Goal: Task Accomplishment & Management: Manage account settings

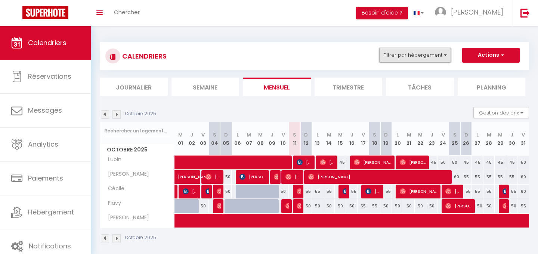
click at [421, 53] on button "Filtrer par hébergement" at bounding box center [415, 55] width 72 height 15
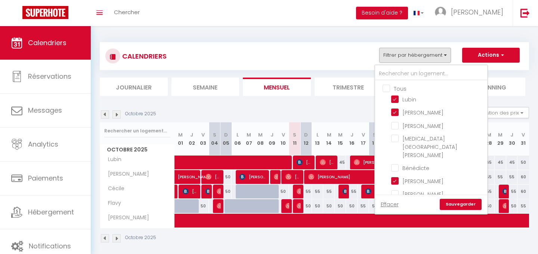
click at [389, 86] on input "Tous" at bounding box center [438, 87] width 112 height 7
checkbox input "true"
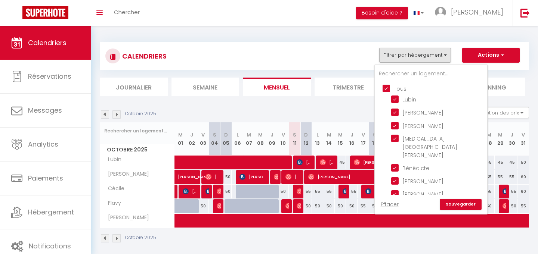
checkbox input "true"
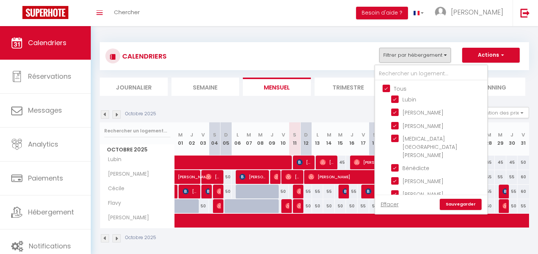
checkbox input "true"
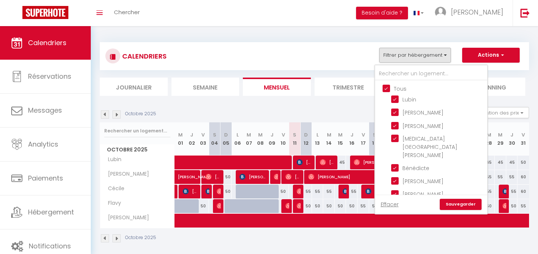
click at [459, 201] on link "Sauvegarder" at bounding box center [461, 204] width 42 height 11
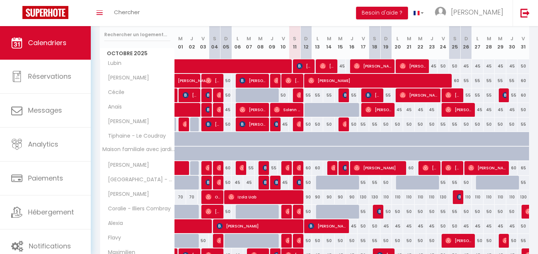
scroll to position [97, 0]
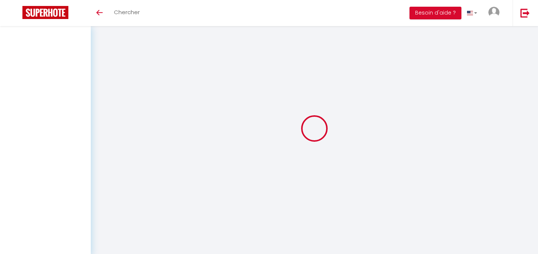
select select
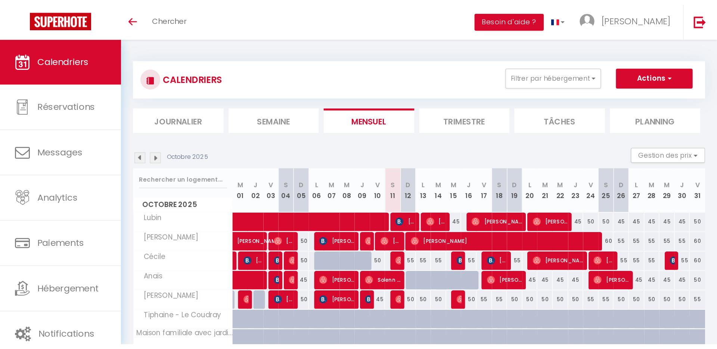
scroll to position [97, 0]
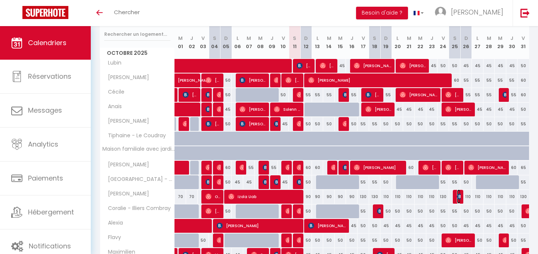
click at [459, 198] on img at bounding box center [460, 197] width 6 height 6
select select "OK"
select select "KO"
select select "0"
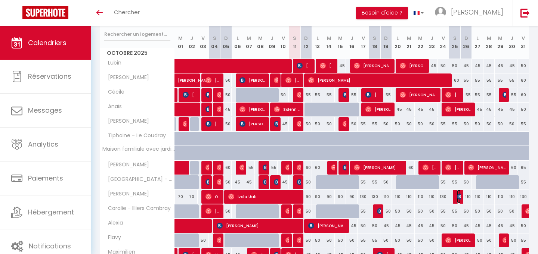
select select "1"
select select
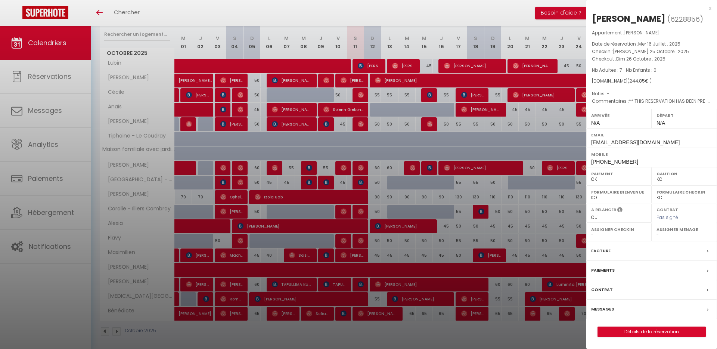
click at [397, 197] on div at bounding box center [358, 174] width 717 height 349
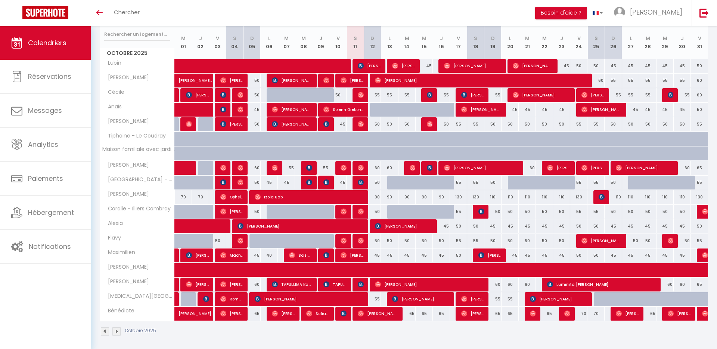
click at [377, 197] on div "90" at bounding box center [372, 197] width 17 height 14
type input "90"
type input "Dim 12 Octobre 2025"
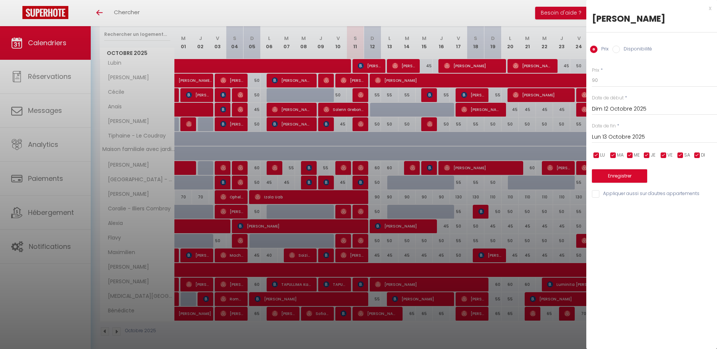
click at [537, 133] on input "Lun 13 Octobre 2025" at bounding box center [654, 137] width 125 height 10
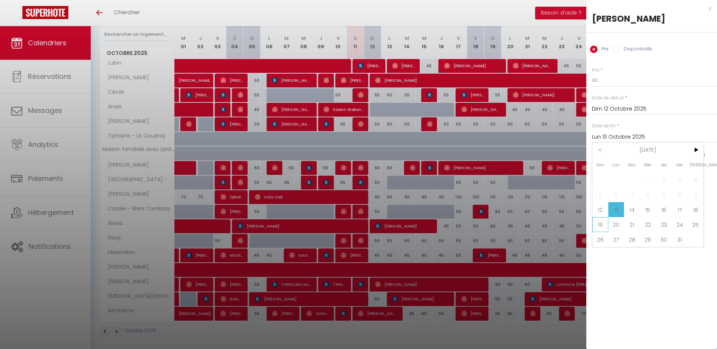
click at [537, 223] on span "19" at bounding box center [600, 224] width 16 height 15
type input "Dim 19 Octobre 2025"
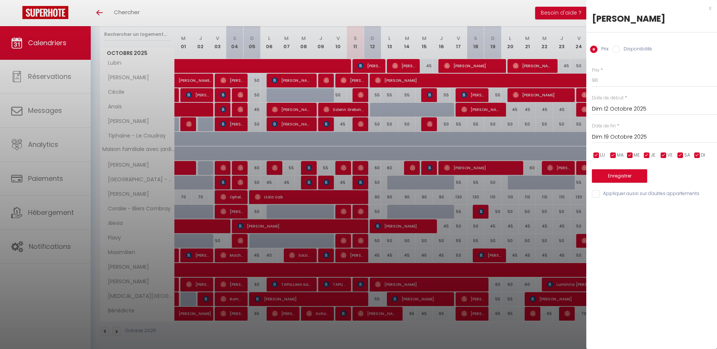
click at [537, 44] on div "Prix Disponibilité" at bounding box center [651, 44] width 131 height 25
click at [537, 51] on label "Disponibilité" at bounding box center [636, 50] width 32 height 8
click at [537, 51] on input "Disponibilité" at bounding box center [616, 49] width 7 height 7
radio input "true"
radio input "false"
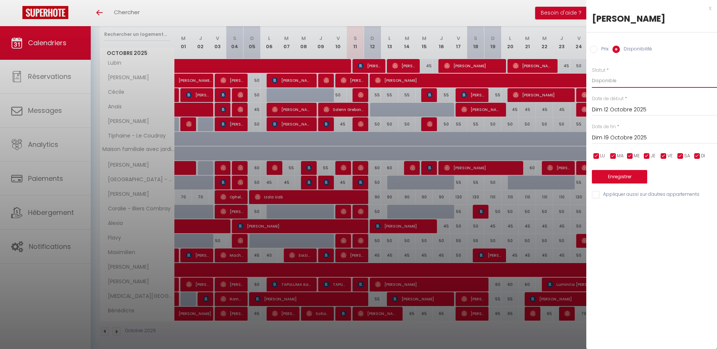
click at [537, 79] on select "Disponible Indisponible" at bounding box center [654, 81] width 125 height 14
select select "0"
click at [537, 74] on select "Disponible Indisponible" at bounding box center [654, 81] width 125 height 14
click at [537, 136] on input "Dim 19 Octobre 2025" at bounding box center [654, 138] width 125 height 10
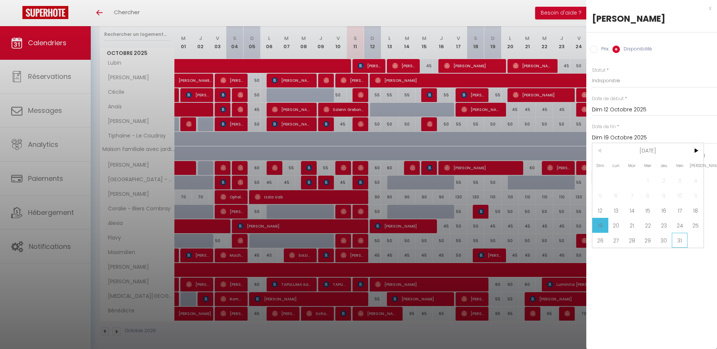
click at [537, 241] on span "31" at bounding box center [680, 240] width 16 height 15
type input "Ven 31 Octobre 2025"
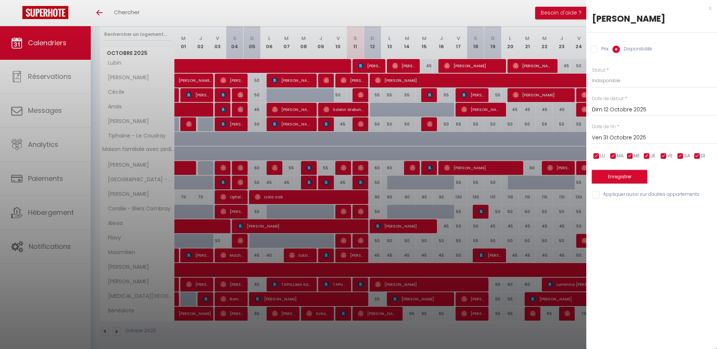
click at [537, 176] on button "Enregistrer" at bounding box center [619, 176] width 55 height 13
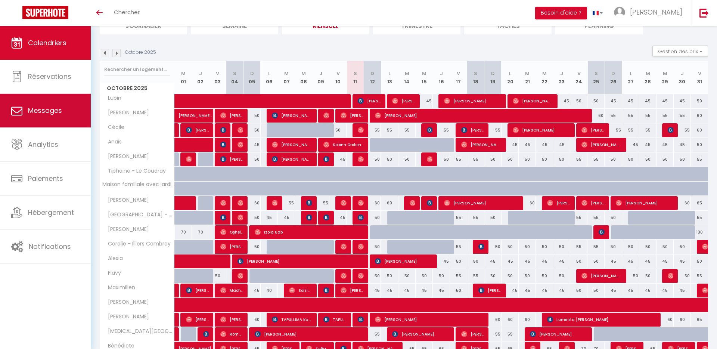
scroll to position [17, 0]
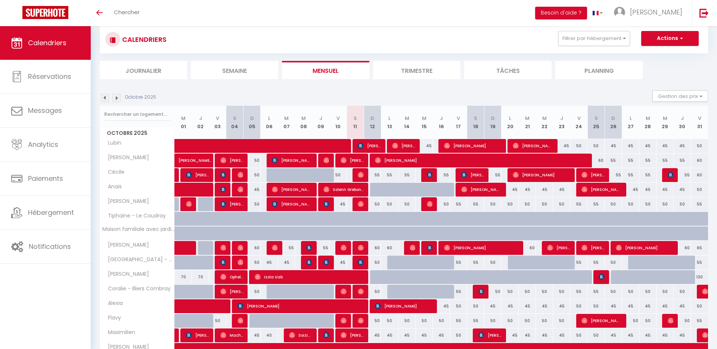
click at [116, 99] on img at bounding box center [116, 98] width 8 height 8
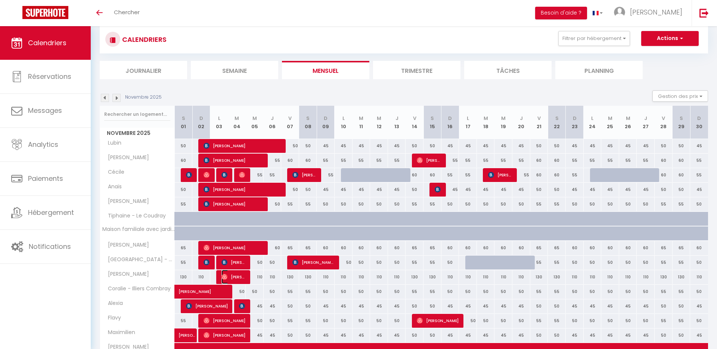
click at [237, 254] on span "Marie-Anne Teillard" at bounding box center [233, 277] width 24 height 14
select select "OK"
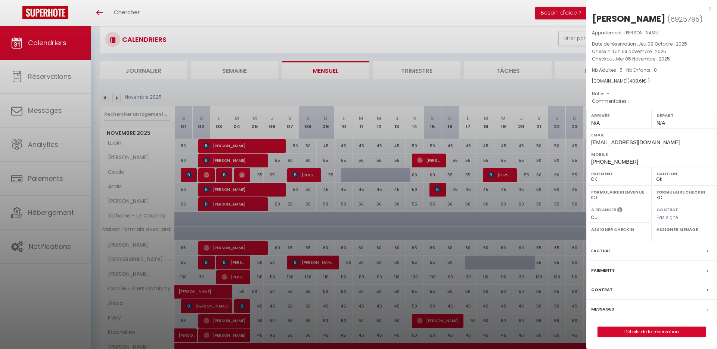
click at [537, 8] on div "x" at bounding box center [648, 8] width 125 height 9
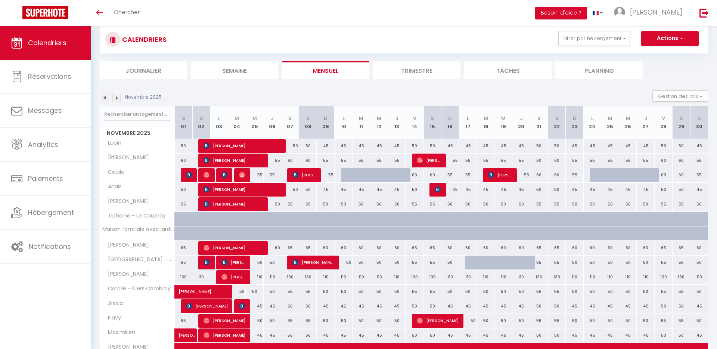
click at [104, 97] on img at bounding box center [105, 98] width 8 height 8
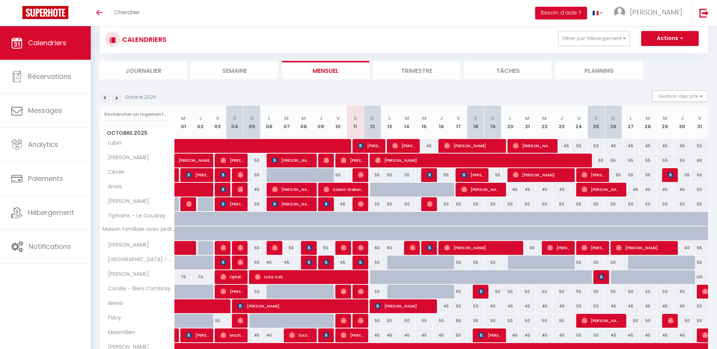
click at [116, 98] on img at bounding box center [116, 98] width 8 height 8
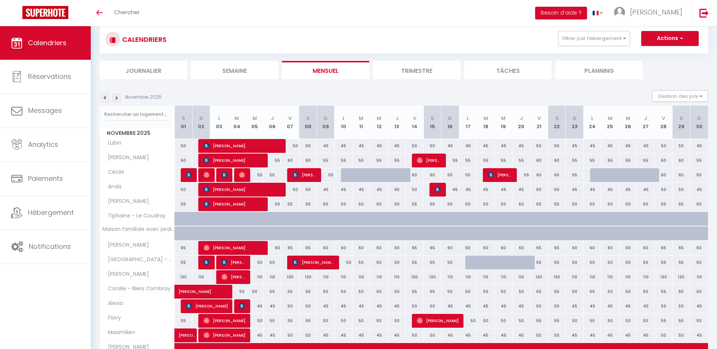
click at [224, 95] on div "Novembre 2025 Gestion des prix Nb Nuits minimum Règles Disponibilité" at bounding box center [404, 97] width 608 height 15
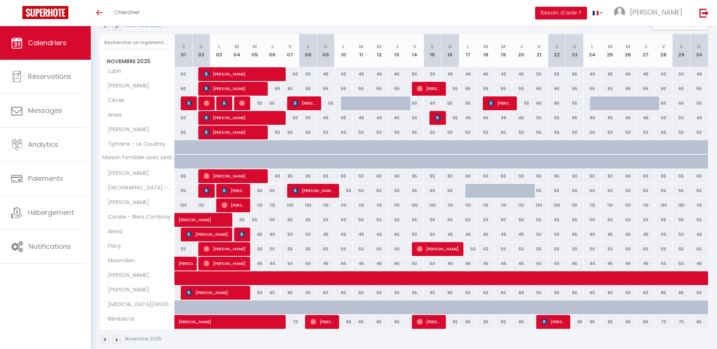
scroll to position [90, 0]
